Goal: Information Seeking & Learning: Learn about a topic

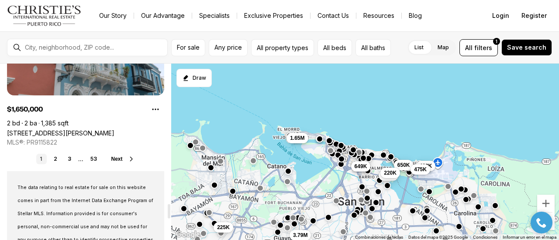
scroll to position [1571, 0]
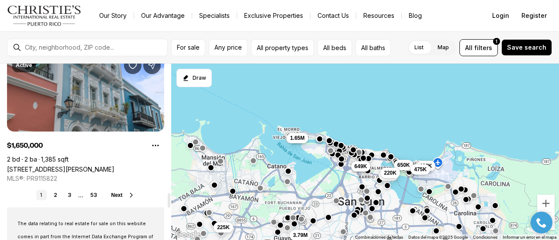
click at [119, 194] on span "Next" at bounding box center [116, 195] width 11 height 6
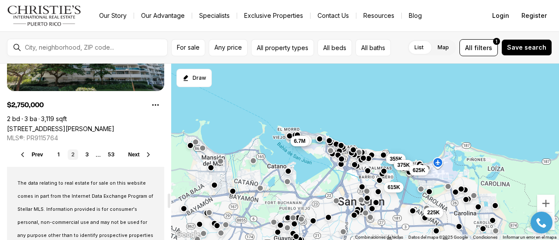
scroll to position [1658, 0]
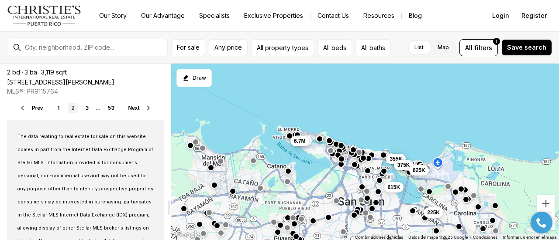
click at [143, 106] on button "Next" at bounding box center [140, 108] width 24 height 7
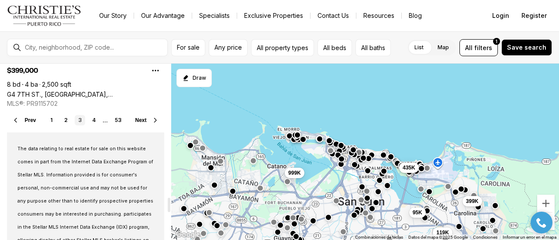
scroll to position [1615, 0]
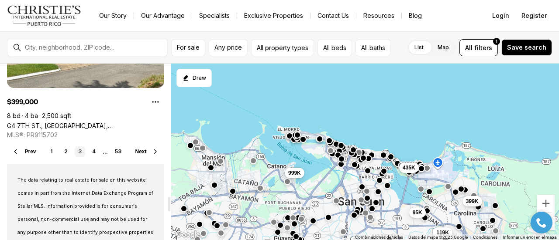
click at [154, 152] on icon at bounding box center [155, 151] width 7 height 7
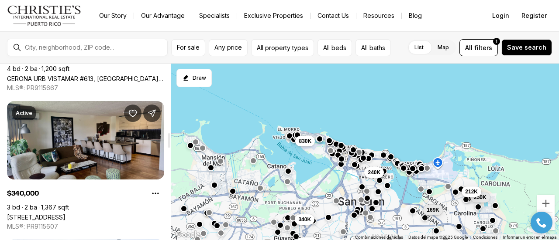
scroll to position [873, 0]
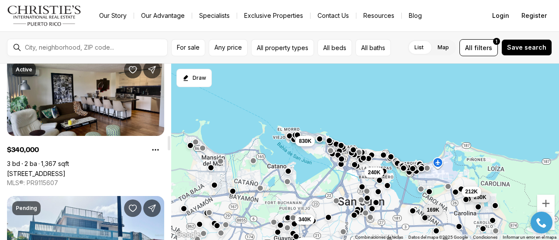
click at [65, 170] on link "[STREET_ADDRESS]" at bounding box center [36, 173] width 58 height 7
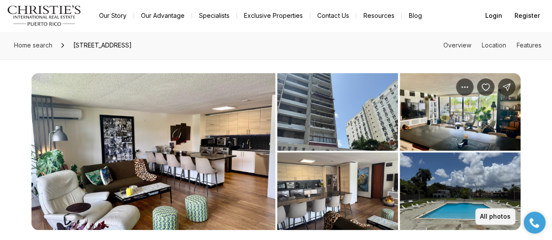
click at [503, 217] on p "All photos" at bounding box center [495, 216] width 31 height 7
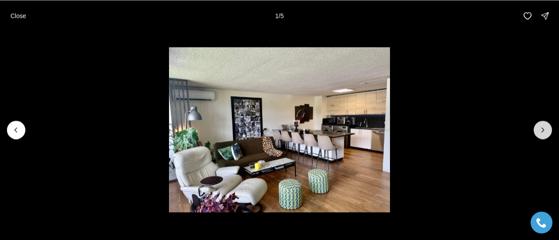
click at [538, 130] on icon "Next slide" at bounding box center [542, 130] width 9 height 9
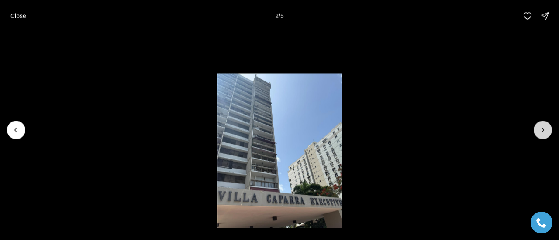
click at [538, 130] on icon "Next slide" at bounding box center [542, 130] width 9 height 9
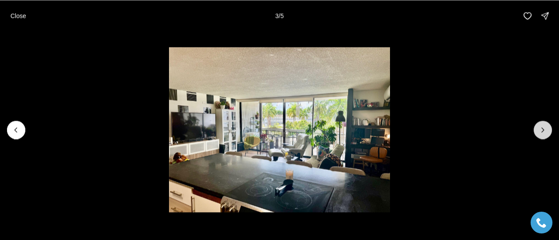
click at [538, 130] on icon "Next slide" at bounding box center [542, 130] width 9 height 9
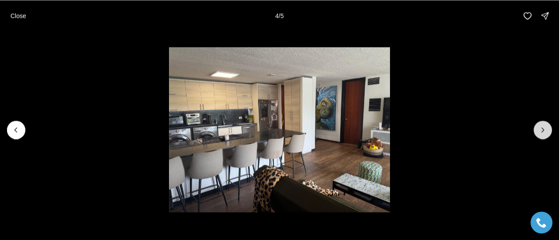
click at [538, 130] on icon "Next slide" at bounding box center [542, 130] width 9 height 9
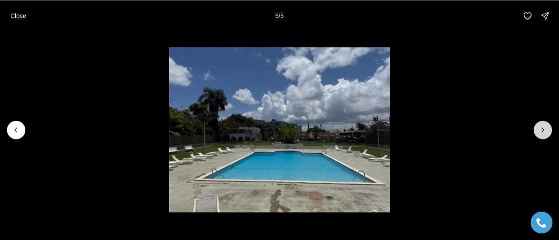
click at [538, 130] on div at bounding box center [542, 130] width 18 height 18
click at [14, 127] on icon "Previous slide" at bounding box center [16, 130] width 9 height 9
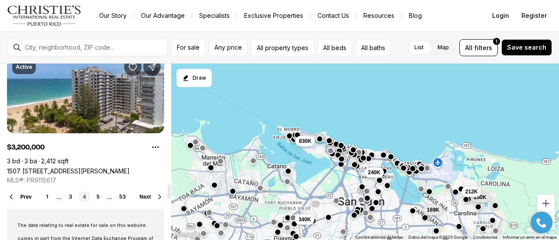
scroll to position [1571, 0]
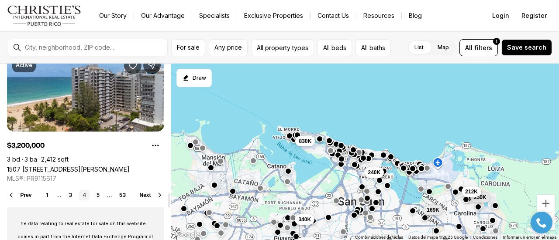
click at [145, 196] on span "Next" at bounding box center [145, 195] width 11 height 6
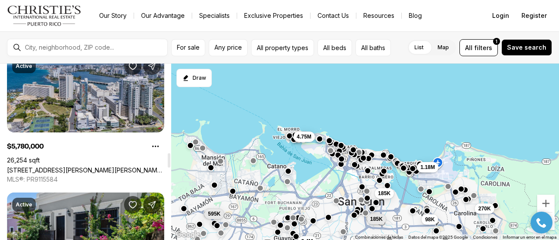
scroll to position [960, 0]
